Goal: Transaction & Acquisition: Purchase product/service

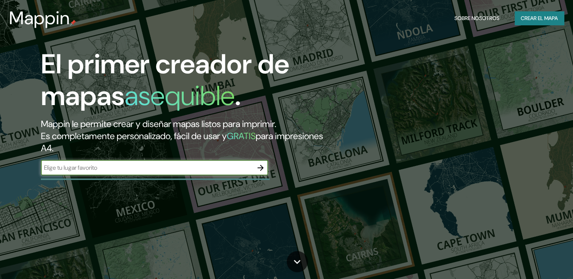
click at [536, 16] on font "Crear el mapa" at bounding box center [539, 18] width 37 height 9
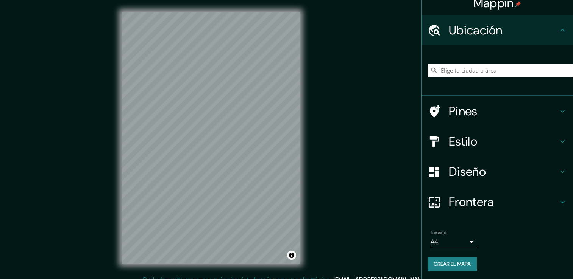
scroll to position [9, 0]
click at [489, 70] on input "Elige tu ciudad o área" at bounding box center [499, 70] width 145 height 14
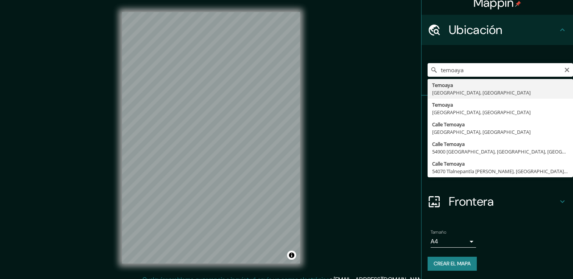
type input "Temoaya, [GEOGRAPHIC_DATA], [GEOGRAPHIC_DATA]"
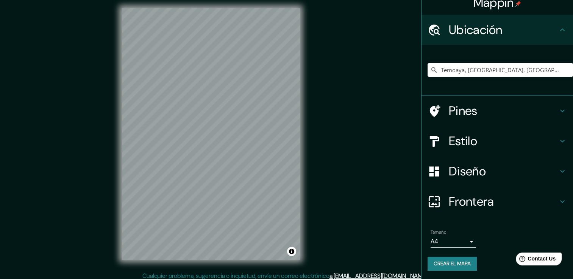
scroll to position [0, 0]
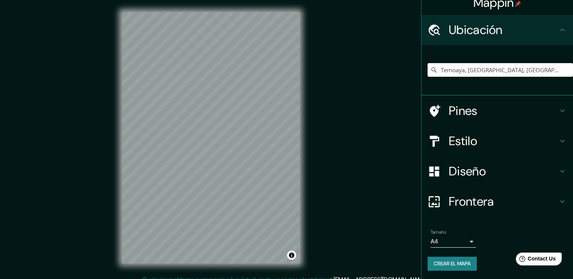
click at [441, 240] on body "Mappin Ubicación Temoaya, Estado de México, México Pines Estilo Diseño Frontera…" at bounding box center [286, 139] width 573 height 279
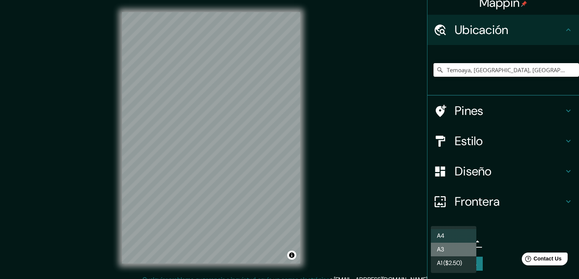
click at [442, 246] on font "A3" at bounding box center [440, 249] width 7 height 9
click at [451, 240] on body "Mappin Ubicación Temoaya, Estado de México, México Pines Estilo Diseño Frontera…" at bounding box center [289, 139] width 579 height 279
click at [452, 234] on li "A4" at bounding box center [453, 236] width 45 height 14
type input "single"
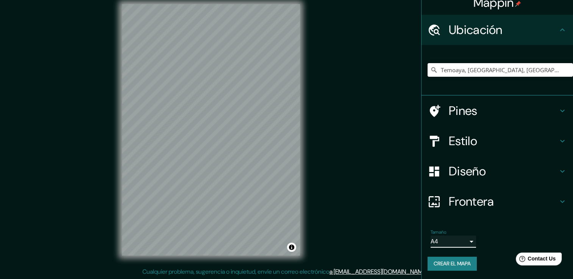
scroll to position [8, 0]
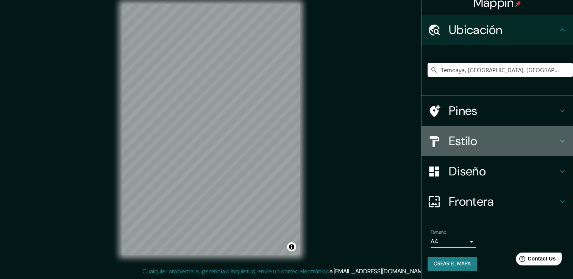
click at [476, 138] on h4 "Estilo" at bounding box center [503, 141] width 109 height 15
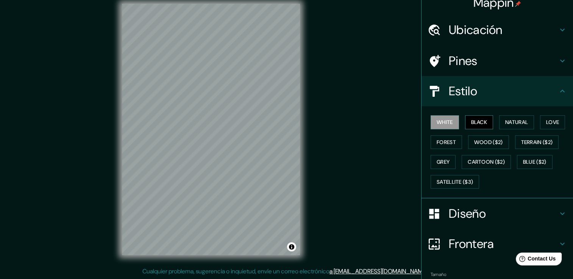
click at [473, 123] on font "Black" at bounding box center [479, 122] width 16 height 9
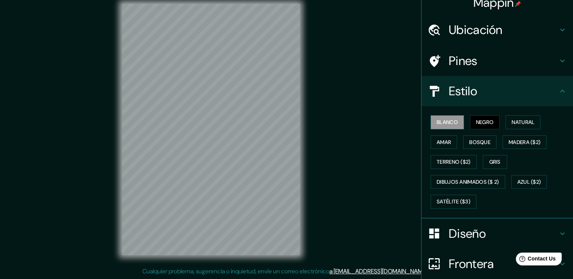
click at [449, 122] on font "Blanco" at bounding box center [447, 122] width 21 height 9
click at [524, 123] on font "Natural" at bounding box center [523, 122] width 23 height 9
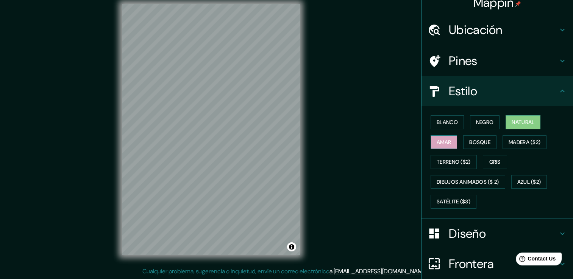
click at [437, 140] on font "Amar" at bounding box center [444, 142] width 14 height 9
click at [473, 146] on font "Bosque" at bounding box center [479, 142] width 21 height 9
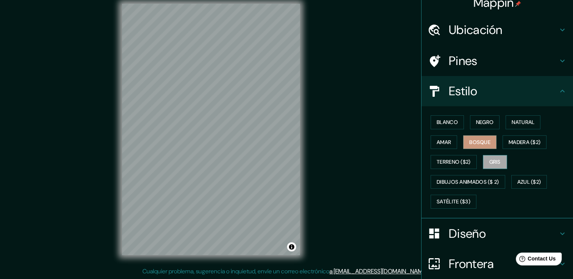
click at [492, 158] on font "Gris" at bounding box center [494, 162] width 11 height 9
click at [485, 122] on font "Negro" at bounding box center [485, 122] width 18 height 9
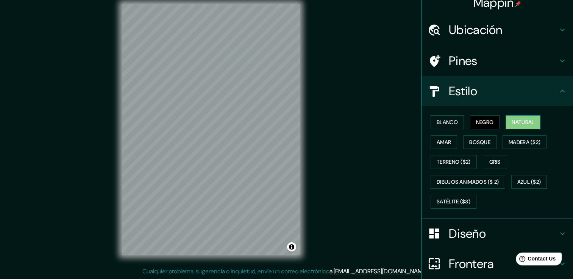
click at [517, 120] on font "Natural" at bounding box center [523, 122] width 23 height 9
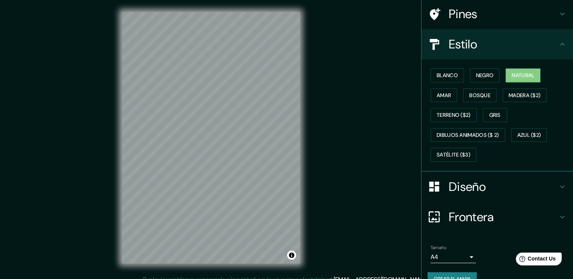
scroll to position [71, 0]
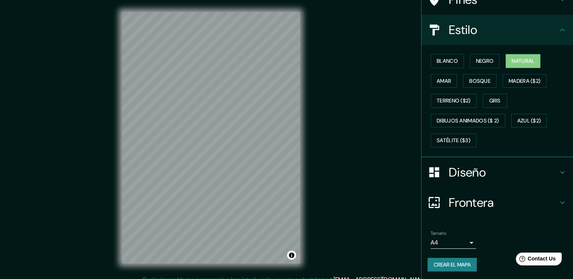
click at [447, 263] on font "Crear el mapa" at bounding box center [452, 265] width 37 height 9
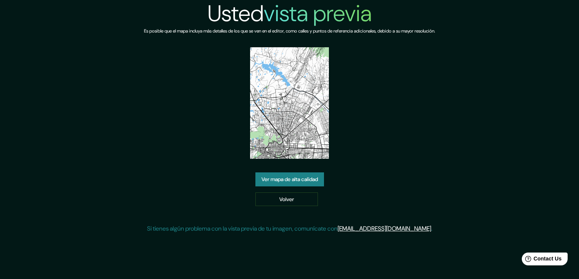
click at [296, 181] on link "Ver mapa de alta calidad" at bounding box center [289, 180] width 69 height 14
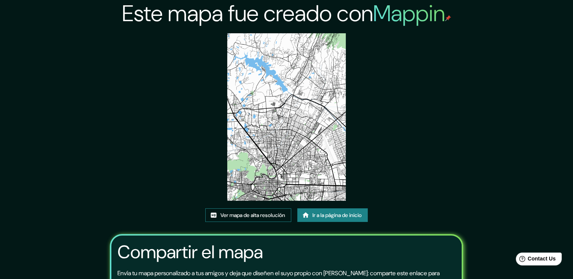
click at [262, 212] on font "Ver mapa de alta resolución" at bounding box center [252, 215] width 65 height 9
click at [317, 213] on font "Ir a la página de inicio" at bounding box center [336, 215] width 49 height 9
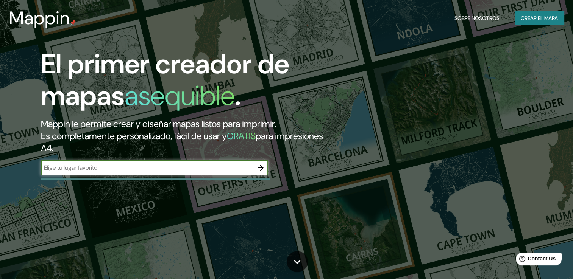
click at [536, 22] on font "Crear el mapa" at bounding box center [539, 18] width 37 height 9
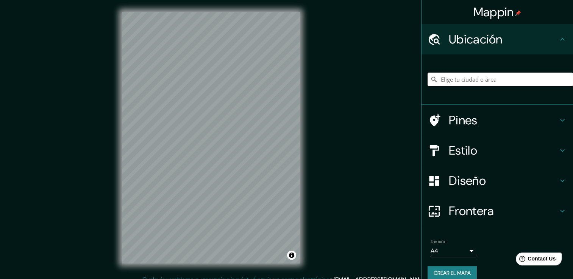
click at [491, 76] on input "Elige tu ciudad o área" at bounding box center [499, 80] width 145 height 14
type input "Temoaya, Estado de México, México"
click at [531, 82] on input "Temoaya, Estado de México, México" at bounding box center [499, 80] width 145 height 14
click at [518, 84] on input "Elige tu ciudad o área" at bounding box center [499, 80] width 145 height 14
click at [516, 81] on input "Elige tu ciudad o área" at bounding box center [499, 80] width 145 height 14
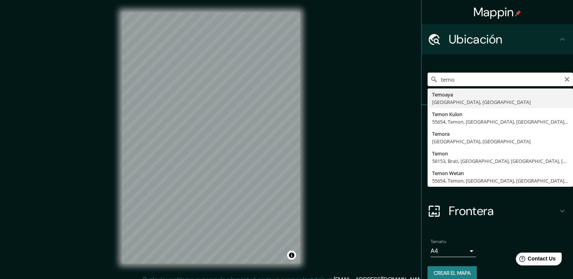
type input "Temoaya, [GEOGRAPHIC_DATA], [GEOGRAPHIC_DATA]"
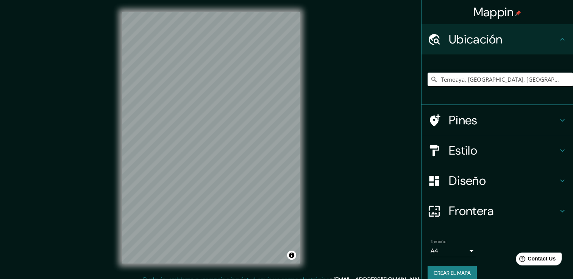
click at [478, 128] on div "Pines" at bounding box center [496, 120] width 151 height 30
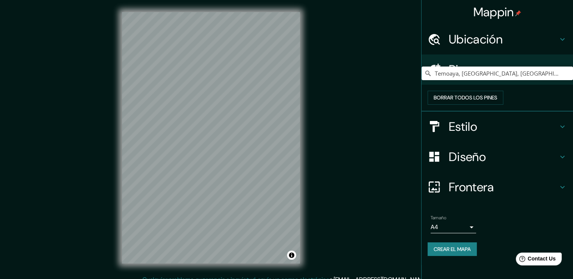
click at [477, 134] on h4 "Estilo" at bounding box center [503, 126] width 109 height 15
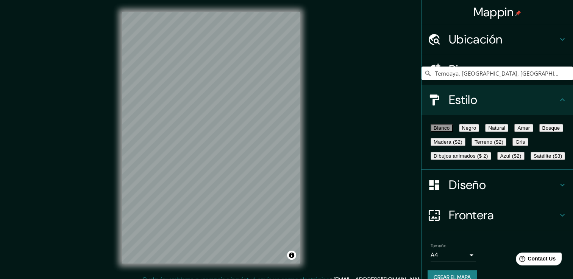
click at [522, 139] on div "Blanco Negro Natural Amar Bosque Madera ($2) Terreno ($2) Gris Dibujos animados…" at bounding box center [499, 142] width 145 height 42
click at [505, 131] on font "Natural" at bounding box center [496, 128] width 17 height 6
click at [476, 131] on font "Negro" at bounding box center [469, 128] width 14 height 6
click at [442, 131] on font "Blanco" at bounding box center [442, 128] width 16 height 6
click at [476, 131] on font "Negro" at bounding box center [469, 128] width 14 height 6
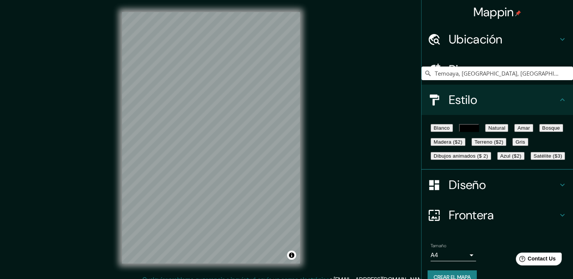
click at [431, 131] on button "Blanco" at bounding box center [442, 128] width 22 height 8
click at [508, 126] on button "Natural" at bounding box center [496, 128] width 23 height 8
click at [505, 130] on font "Natural" at bounding box center [496, 128] width 17 height 6
click at [431, 132] on button "Blanco" at bounding box center [442, 128] width 22 height 8
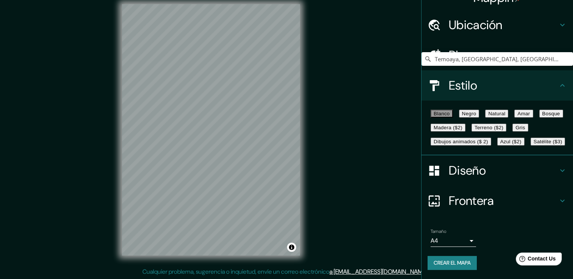
scroll to position [8, 0]
click at [451, 267] on font "Crear el mapa" at bounding box center [452, 263] width 37 height 9
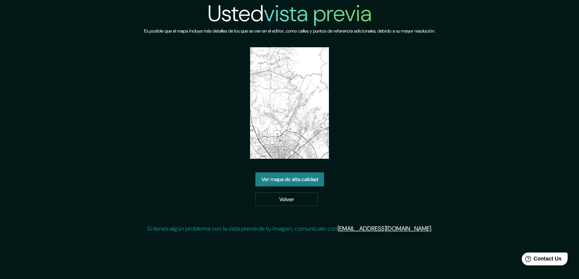
click at [304, 135] on img at bounding box center [289, 103] width 79 height 112
click at [295, 203] on link "Volver" at bounding box center [286, 200] width 62 height 14
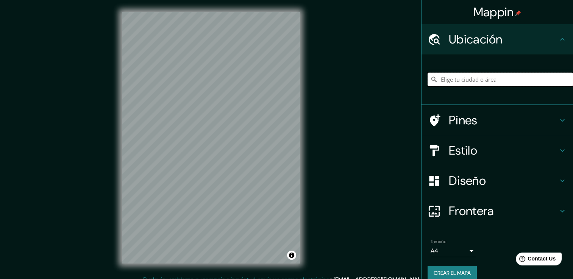
click at [498, 78] on input "Elige tu ciudad o área" at bounding box center [499, 80] width 145 height 14
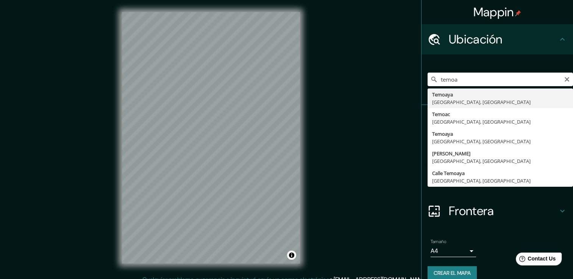
type input "Temoaya, [GEOGRAPHIC_DATA], [GEOGRAPHIC_DATA]"
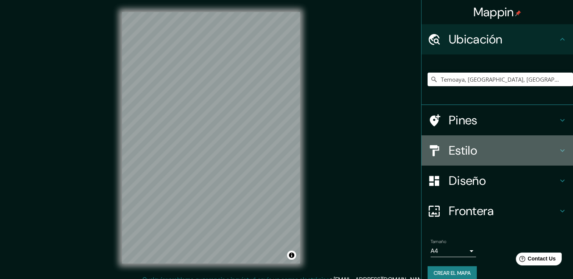
click at [464, 152] on h4 "Estilo" at bounding box center [503, 150] width 109 height 15
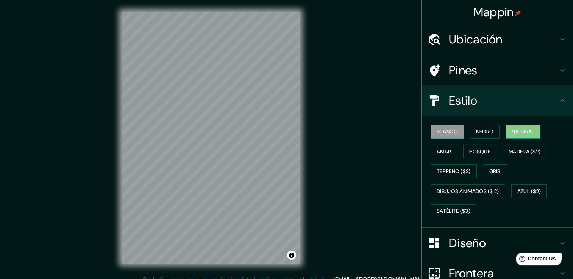
click at [523, 137] on button "Natural" at bounding box center [522, 132] width 35 height 14
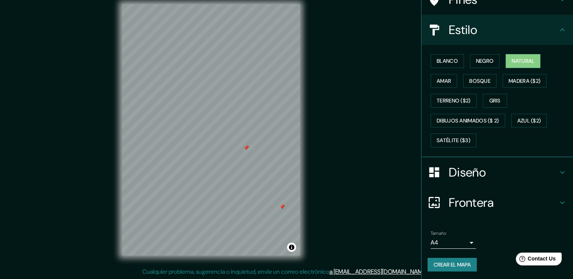
scroll to position [8, 0]
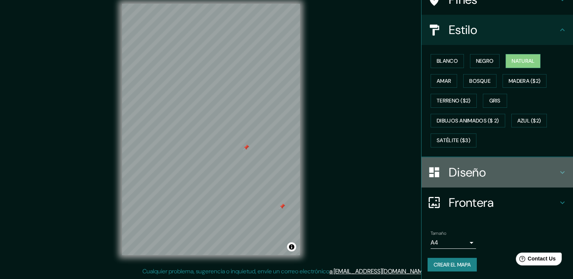
click at [465, 166] on h4 "Diseño" at bounding box center [503, 172] width 109 height 15
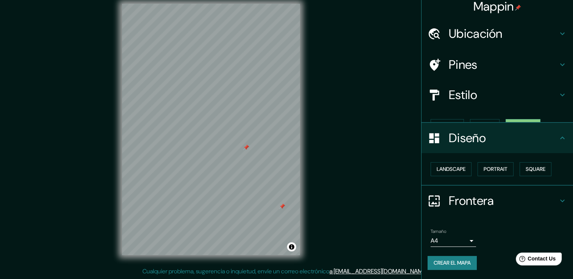
scroll to position [0, 0]
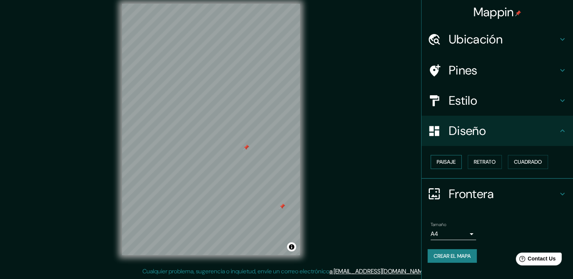
click at [451, 164] on font "Paisaje" at bounding box center [446, 162] width 19 height 9
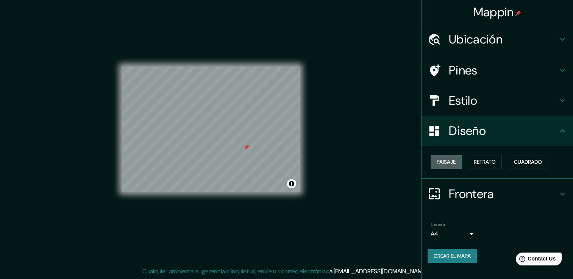
click at [451, 164] on font "Paisaje" at bounding box center [446, 162] width 19 height 9
click at [474, 164] on font "Retrato" at bounding box center [485, 162] width 22 height 9
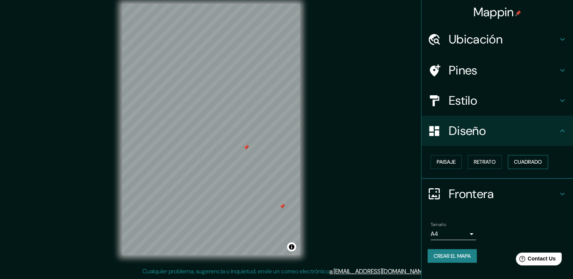
click at [516, 161] on font "Cuadrado" at bounding box center [528, 162] width 28 height 9
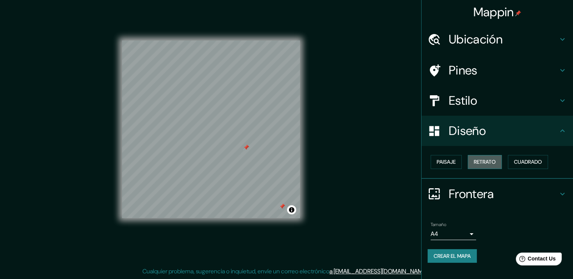
click at [493, 161] on font "Retrato" at bounding box center [485, 162] width 22 height 9
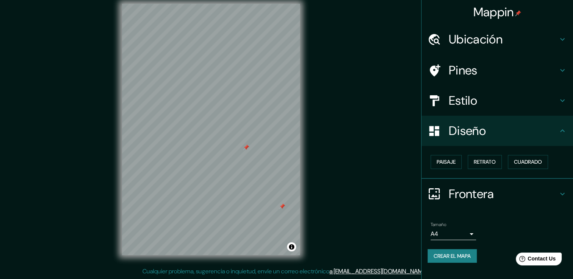
click at [440, 193] on icon at bounding box center [433, 193] width 13 height 13
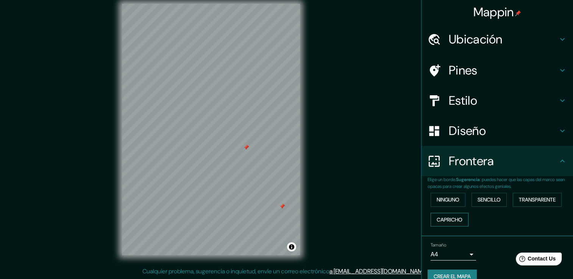
click at [441, 219] on font "Capricho" at bounding box center [450, 219] width 26 height 9
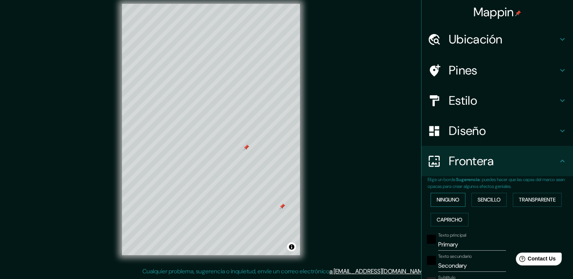
click at [448, 200] on font "Ninguno" at bounding box center [448, 199] width 23 height 9
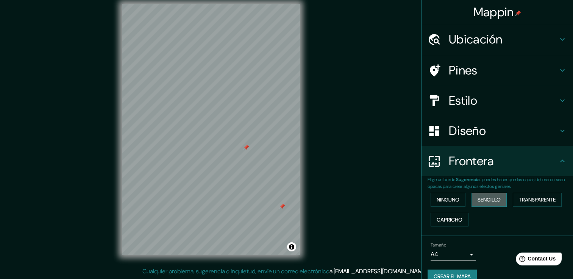
click at [491, 201] on font "Sencillo" at bounding box center [488, 199] width 23 height 9
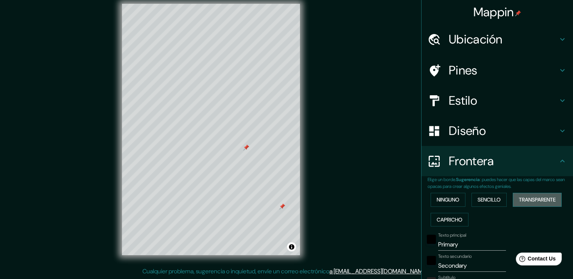
click at [524, 195] on font "Transparente" at bounding box center [537, 199] width 37 height 9
click at [449, 201] on font "Ninguno" at bounding box center [448, 199] width 23 height 9
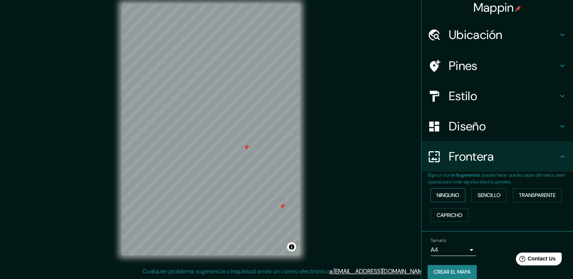
scroll to position [12, 0]
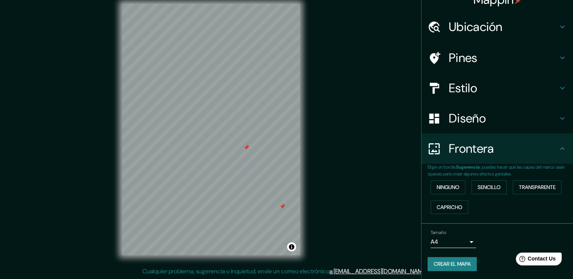
click at [245, 150] on div at bounding box center [246, 148] width 6 height 6
click at [282, 206] on div at bounding box center [282, 207] width 6 height 6
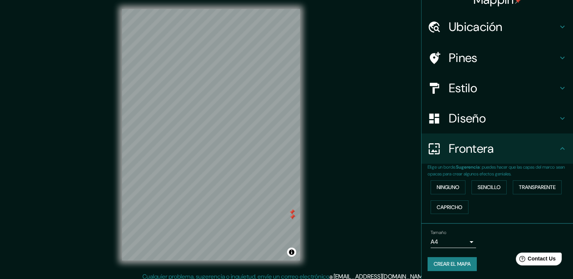
scroll to position [0, 0]
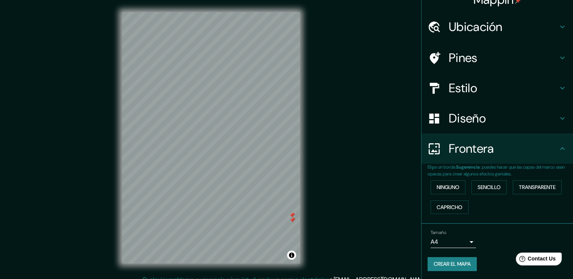
click at [292, 215] on div at bounding box center [292, 215] width 6 height 6
click at [292, 219] on div at bounding box center [292, 220] width 6 height 6
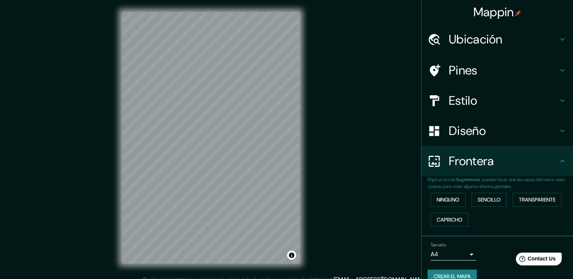
click at [474, 85] on ul "Ubicación Temoaya, Estado de México, México Pines Estilo Diseño Frontera Elige …" at bounding box center [496, 158] width 151 height 269
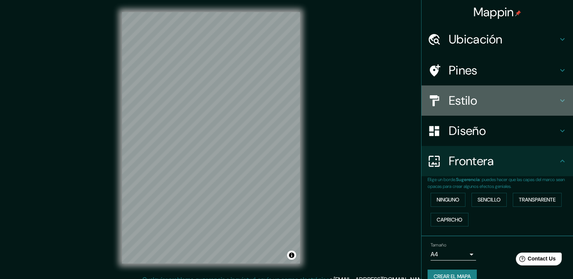
click at [475, 97] on h4 "Estilo" at bounding box center [503, 100] width 109 height 15
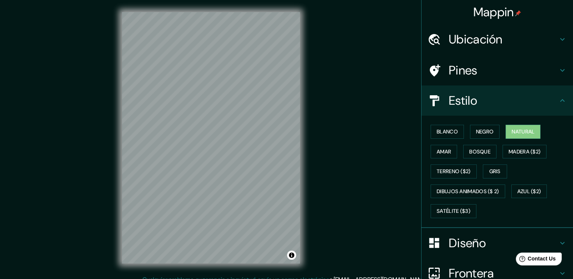
click at [468, 245] on h4 "Diseño" at bounding box center [503, 243] width 109 height 15
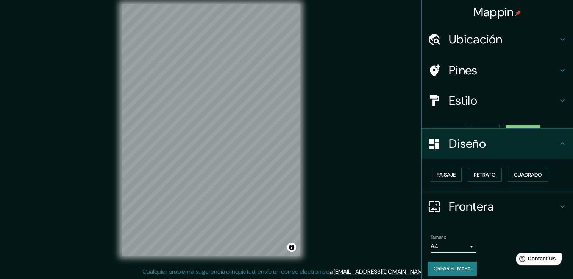
scroll to position [8, 0]
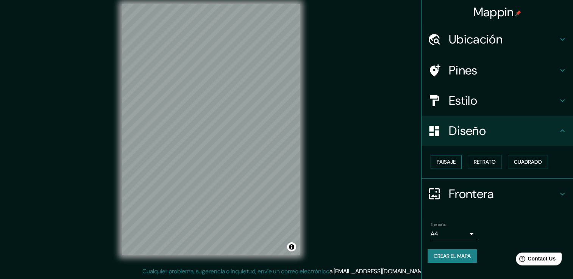
click at [456, 160] on button "Paisaje" at bounding box center [446, 162] width 31 height 14
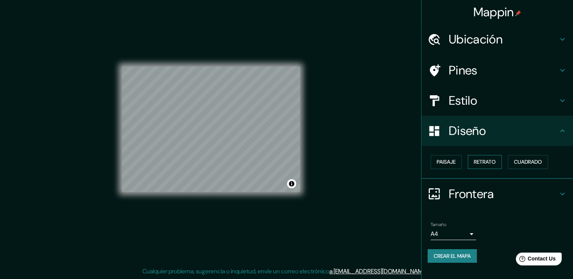
click at [482, 161] on font "Retrato" at bounding box center [485, 162] width 22 height 9
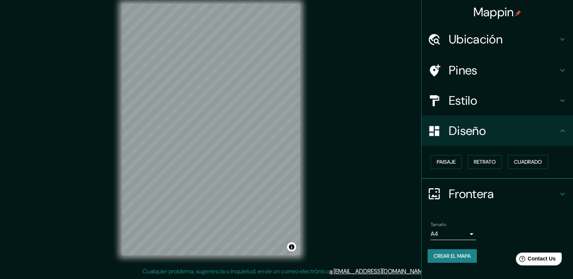
click at [370, 119] on div "Mappin Ubicación Temoaya, Estado de México, México Pines Estilo Diseño Paisaje …" at bounding box center [286, 136] width 573 height 288
click at [468, 41] on h4 "Ubicación" at bounding box center [503, 39] width 109 height 15
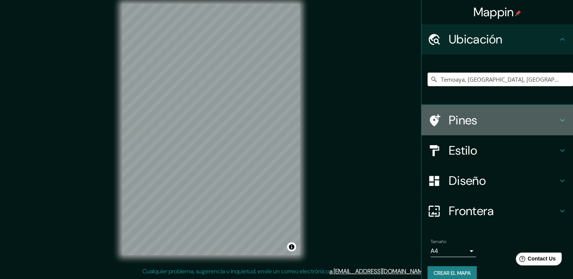
click at [482, 109] on div "Pines" at bounding box center [496, 120] width 151 height 30
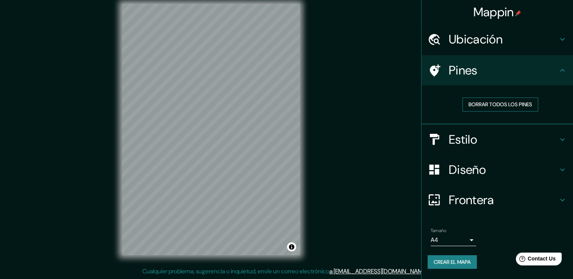
click at [488, 103] on font "Borrar todos los pines" at bounding box center [500, 104] width 64 height 9
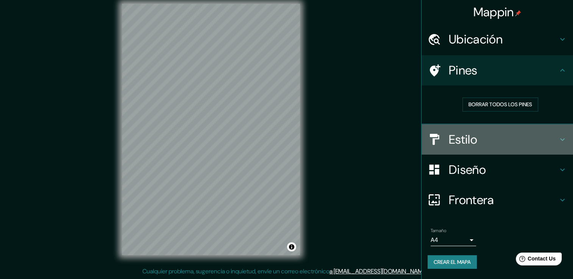
click at [482, 137] on h4 "Estilo" at bounding box center [503, 139] width 109 height 15
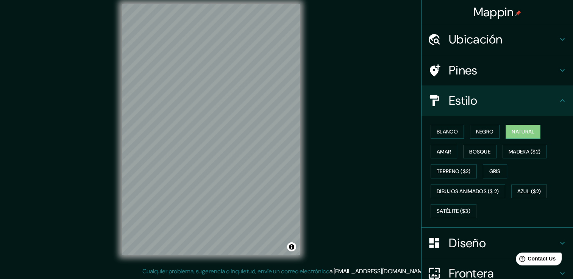
click at [481, 108] on h4 "Estilo" at bounding box center [503, 100] width 109 height 15
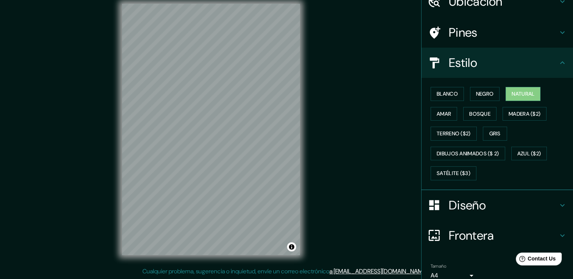
click at [467, 206] on h4 "Diseño" at bounding box center [503, 205] width 109 height 15
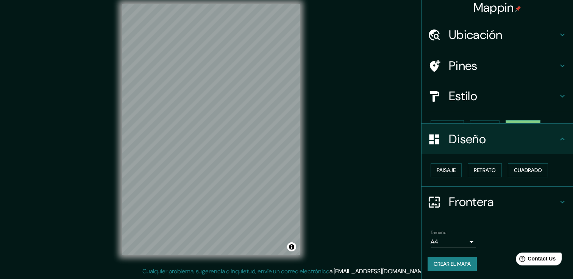
scroll to position [0, 0]
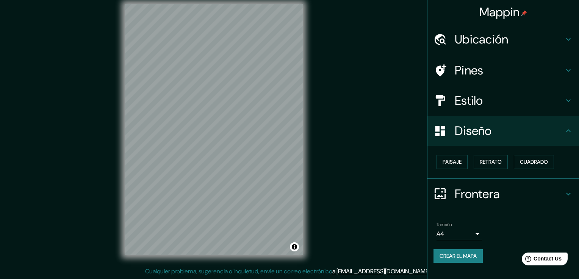
click at [470, 235] on body "Mappin Ubicación Temoaya, Estado de México, México Pines Estilo Diseño Paisaje …" at bounding box center [289, 131] width 579 height 279
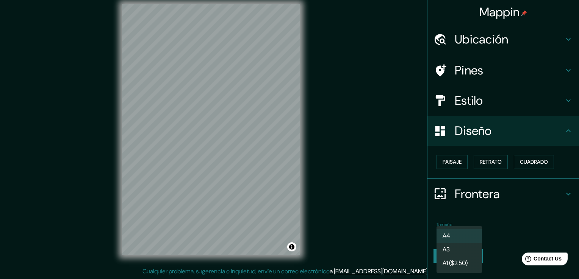
click at [374, 168] on div at bounding box center [289, 139] width 579 height 279
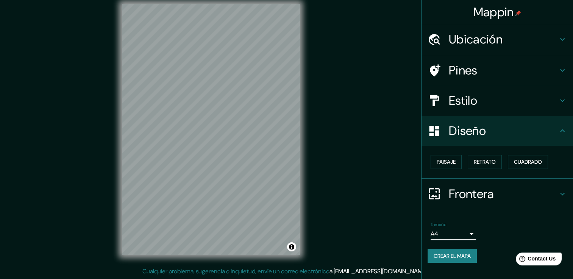
click at [535, 195] on h4 "Frontera" at bounding box center [503, 194] width 109 height 15
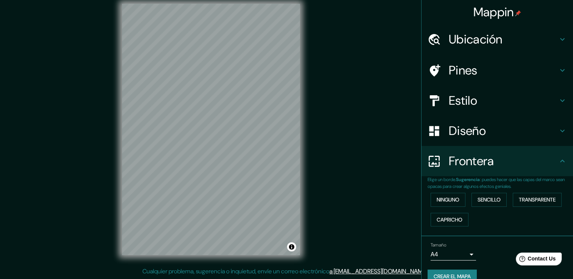
click at [530, 164] on h4 "Frontera" at bounding box center [503, 161] width 109 height 15
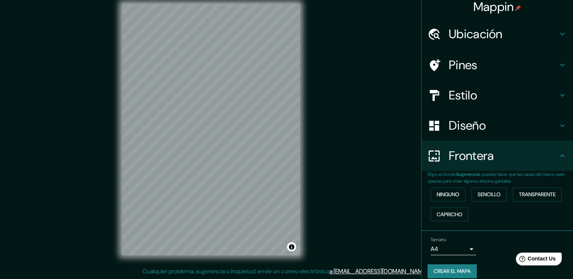
scroll to position [12, 0]
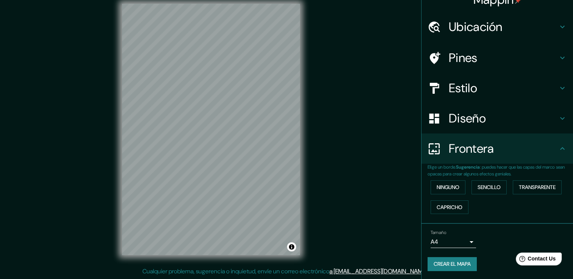
click at [465, 243] on body "Mappin Ubicación Temoaya, Estado de México, México Pines Estilo Diseño Frontera…" at bounding box center [286, 131] width 573 height 279
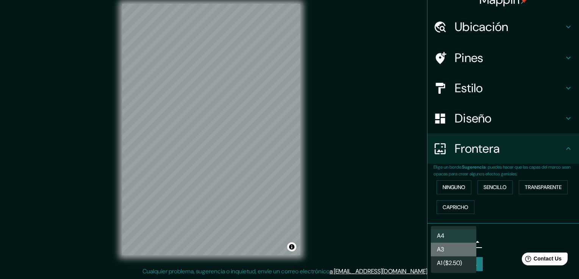
click at [463, 253] on li "A3" at bounding box center [453, 250] width 45 height 14
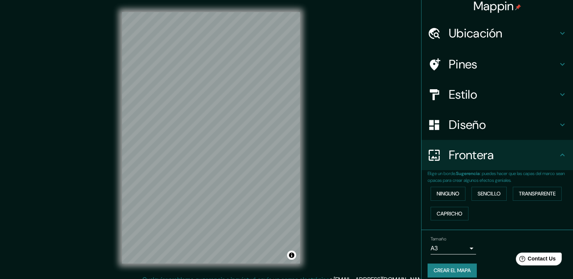
scroll to position [0, 0]
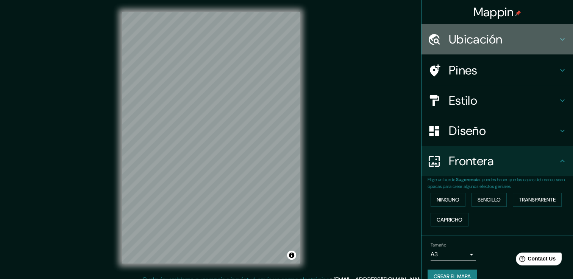
click at [535, 42] on h4 "Ubicación" at bounding box center [503, 39] width 109 height 15
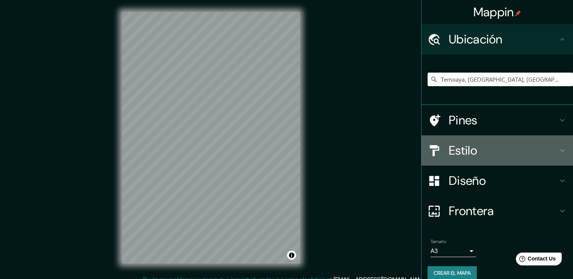
click at [504, 143] on h4 "Estilo" at bounding box center [503, 150] width 109 height 15
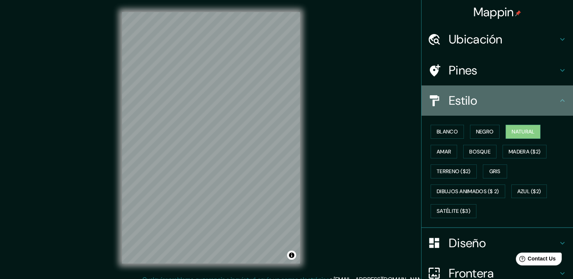
click at [499, 95] on h4 "Estilo" at bounding box center [503, 100] width 109 height 15
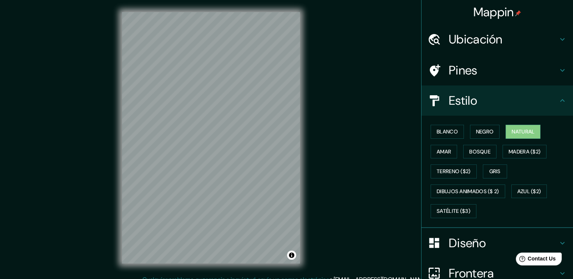
click at [515, 45] on h4 "Ubicación" at bounding box center [503, 39] width 109 height 15
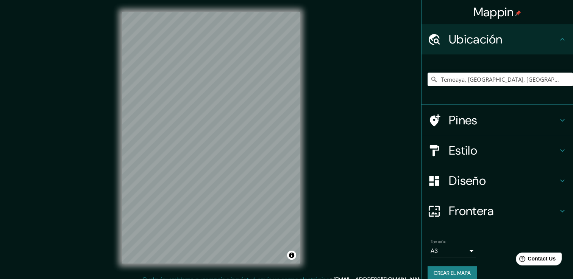
click at [386, 193] on div "Mappin Ubicación Temoaya, Estado de México, México Pines Estilo Diseño Frontera…" at bounding box center [286, 144] width 573 height 288
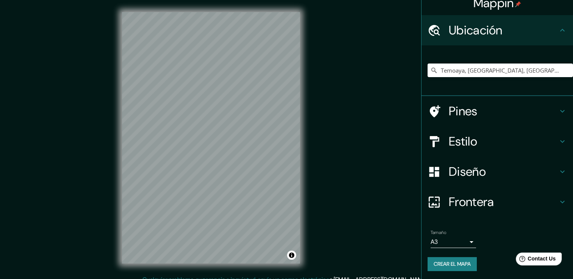
scroll to position [9, 0]
click at [460, 267] on font "Crear el mapa" at bounding box center [452, 263] width 37 height 9
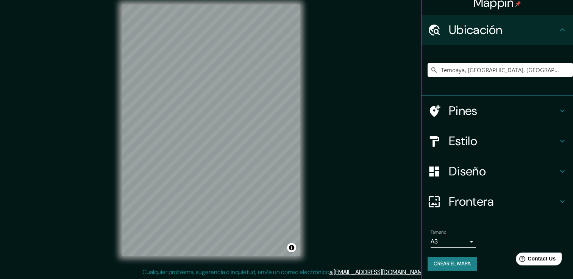
scroll to position [8, 0]
click at [455, 263] on font "Crear el mapa" at bounding box center [452, 263] width 37 height 9
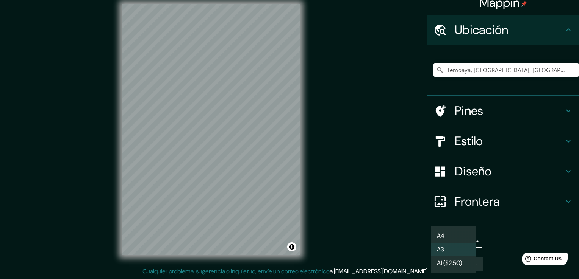
click at [451, 242] on body "Mappin Ubicación Temoaya, Estado de México, México Pines Estilo Diseño Frontera…" at bounding box center [289, 131] width 579 height 279
click at [451, 233] on li "A4" at bounding box center [453, 236] width 45 height 14
type input "single"
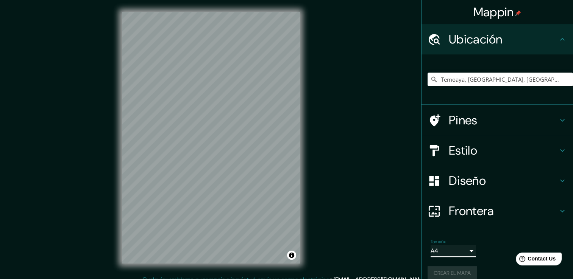
scroll to position [0, 0]
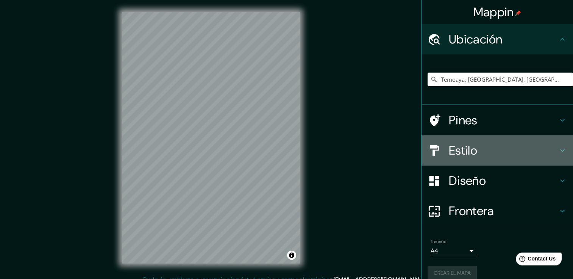
click at [460, 151] on h4 "Estilo" at bounding box center [503, 150] width 109 height 15
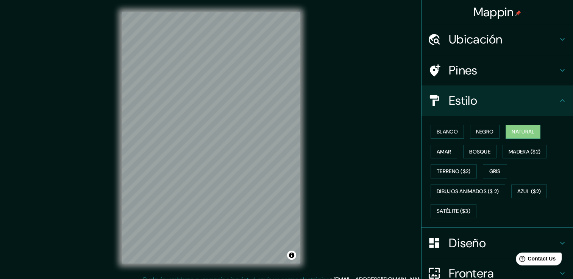
click at [462, 108] on h4 "Estilo" at bounding box center [503, 100] width 109 height 15
click at [462, 105] on h4 "Estilo" at bounding box center [503, 100] width 109 height 15
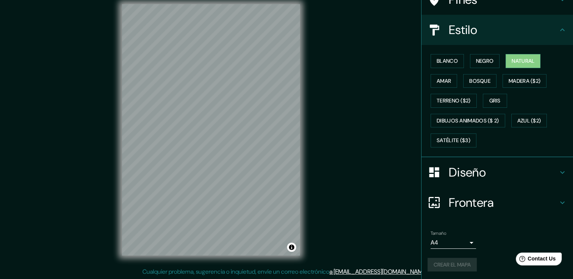
scroll to position [8, 0]
click at [455, 263] on div "Crear el mapa" at bounding box center [496, 265] width 139 height 14
click at [451, 261] on font "Crear el mapa" at bounding box center [452, 265] width 37 height 9
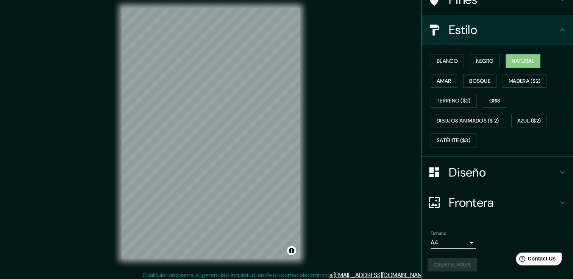
scroll to position [0, 0]
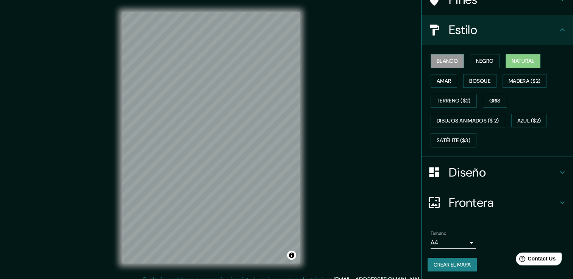
click at [451, 55] on button "Blanco" at bounding box center [447, 61] width 33 height 14
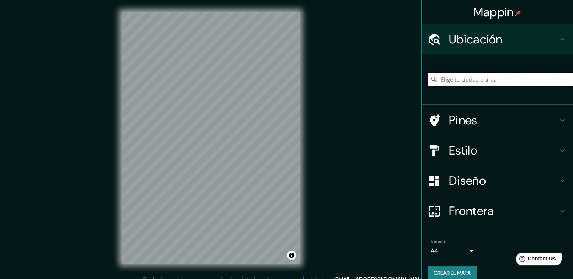
click at [457, 76] on input "Elige tu ciudad o área" at bounding box center [499, 80] width 145 height 14
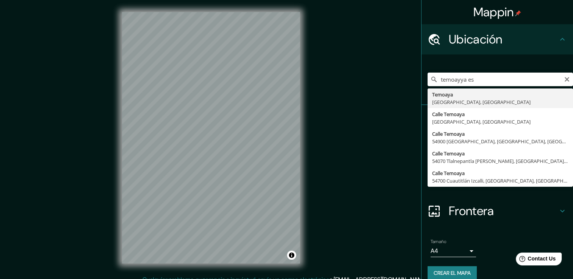
type input "Temoaya, [GEOGRAPHIC_DATA], [GEOGRAPHIC_DATA]"
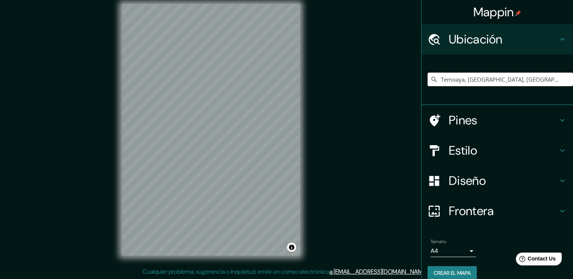
scroll to position [8, 0]
click at [451, 270] on font "Crear el mapa" at bounding box center [452, 273] width 37 height 9
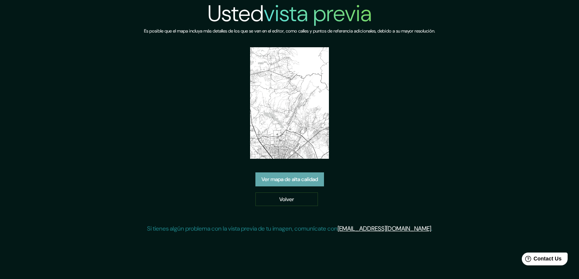
click at [310, 173] on link "Ver mapa de alta calidad" at bounding box center [289, 180] width 69 height 14
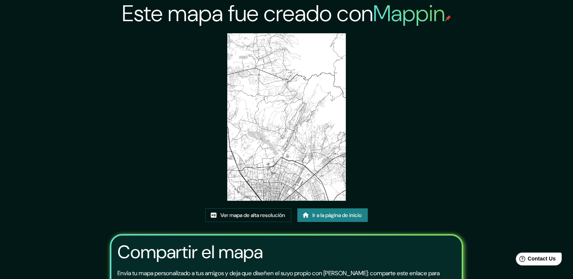
click at [273, 139] on img at bounding box center [286, 117] width 119 height 168
click at [254, 216] on font "Ver mapa de alta resolución" at bounding box center [252, 215] width 65 height 9
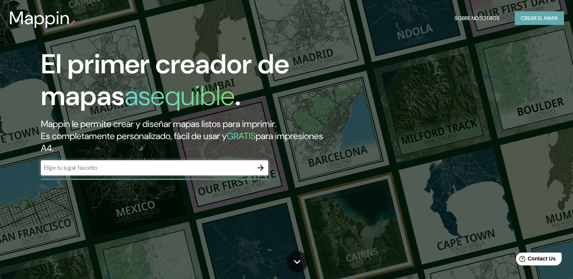
click at [544, 16] on font "Crear el mapa" at bounding box center [539, 18] width 37 height 9
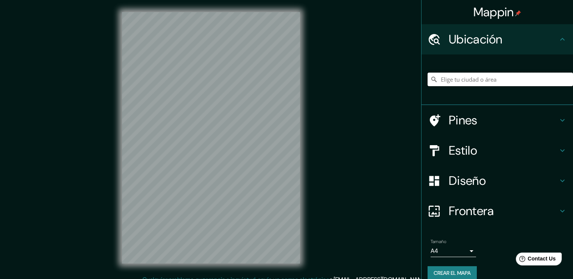
click at [511, 79] on input "Elige tu ciudad o área" at bounding box center [499, 80] width 145 height 14
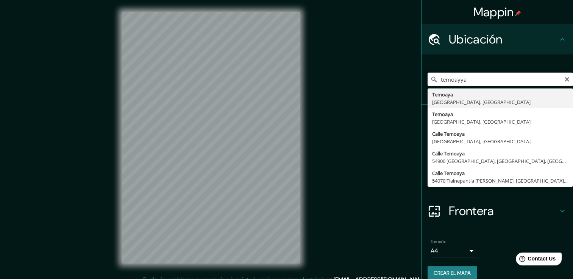
type input "Temoaya, Estado de México, México"
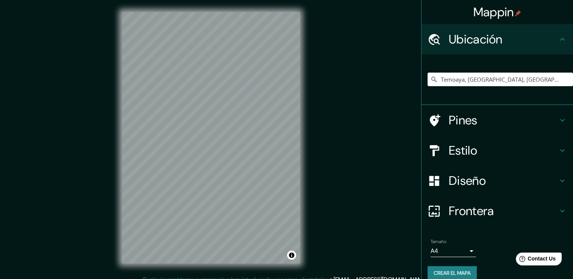
click at [509, 153] on h4 "Estilo" at bounding box center [503, 150] width 109 height 15
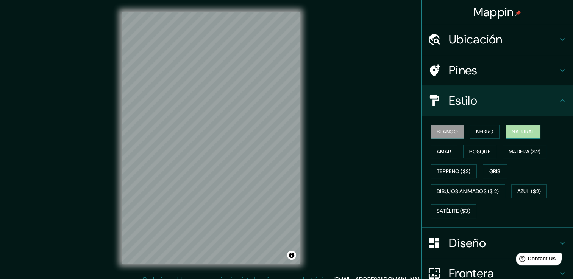
click at [524, 133] on font "Natural" at bounding box center [523, 131] width 23 height 9
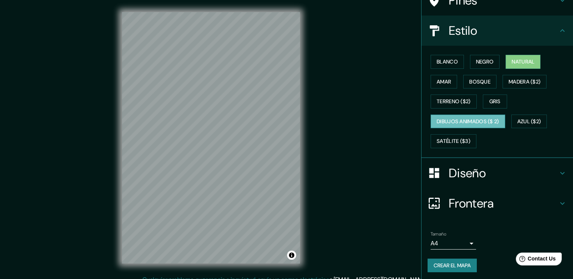
scroll to position [71, 0]
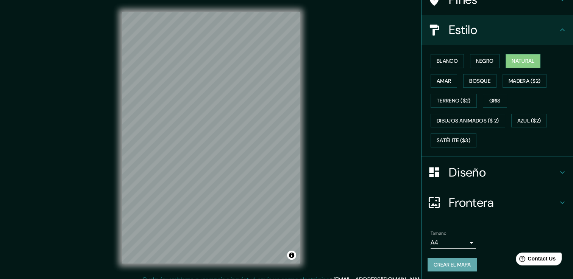
click at [456, 261] on font "Crear el mapa" at bounding box center [452, 265] width 37 height 9
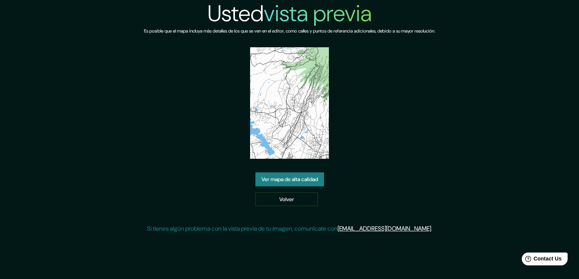
click at [288, 105] on img at bounding box center [289, 103] width 79 height 112
click at [305, 117] on img at bounding box center [289, 103] width 79 height 112
click at [295, 133] on img at bounding box center [289, 103] width 79 height 112
click at [303, 114] on img at bounding box center [289, 103] width 79 height 112
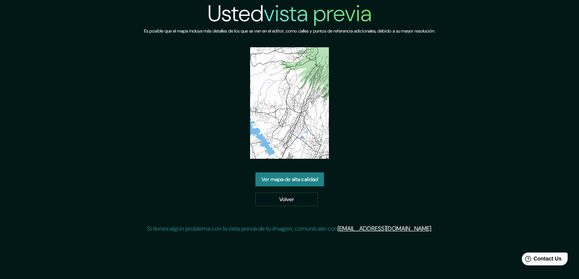
click at [303, 114] on img at bounding box center [289, 103] width 79 height 112
